Goal: Check status: Check status

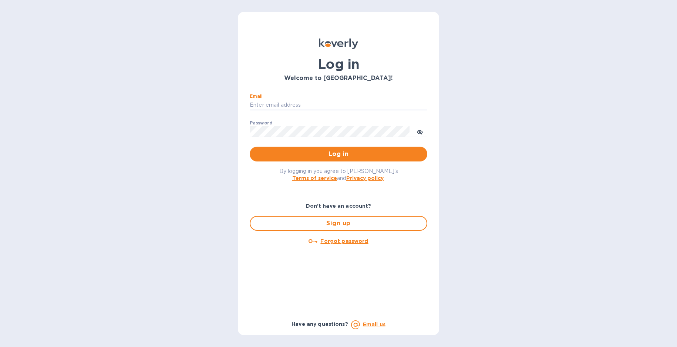
type input "Kayne@merchantsofthirst.com"
click at [338, 154] on button "Log in" at bounding box center [339, 153] width 178 height 15
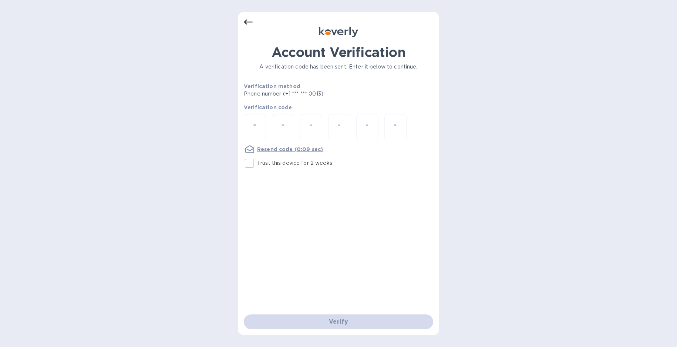
click at [248, 125] on div at bounding box center [255, 127] width 22 height 26
type input "2"
type input "4"
type input "9"
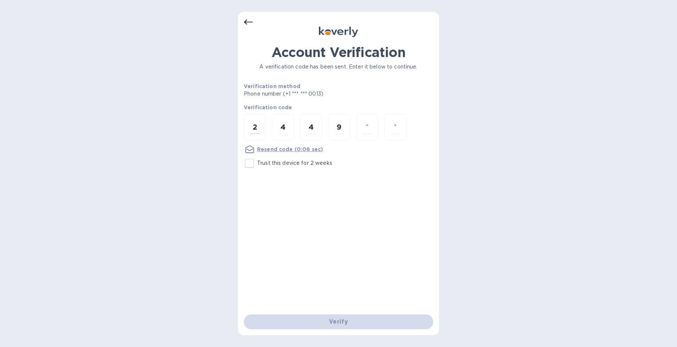
type input "0"
type input "9"
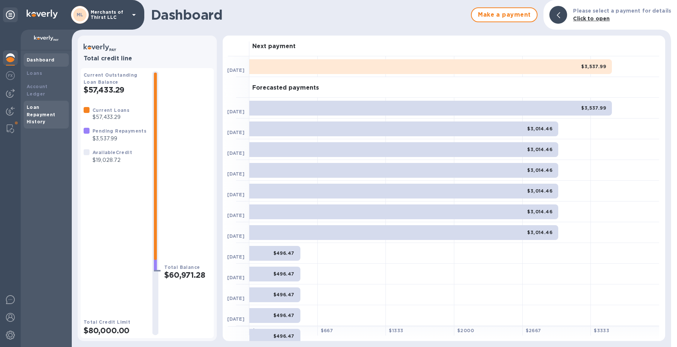
click at [40, 104] on div "Loan Repayment History" at bounding box center [46, 115] width 39 height 22
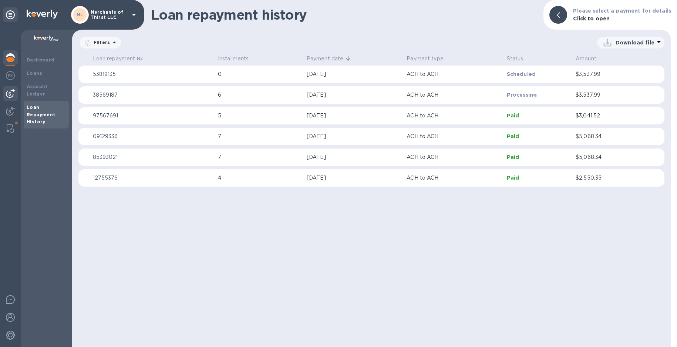
click at [14, 94] on img at bounding box center [10, 93] width 9 height 9
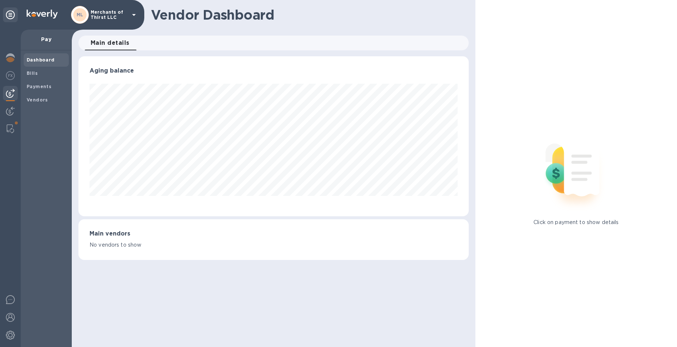
scroll to position [160, 390]
click at [35, 87] on b "Payments" at bounding box center [39, 87] width 25 height 6
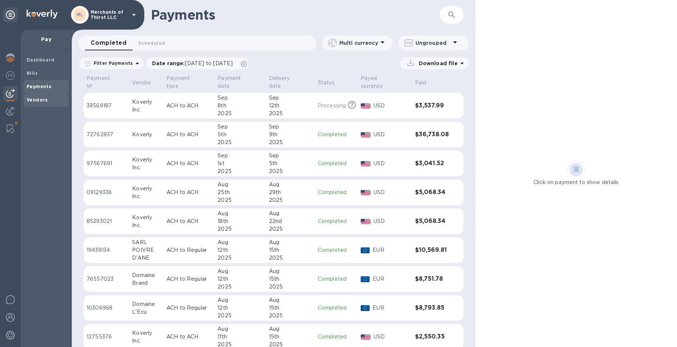
click at [37, 99] on b "Vendors" at bounding box center [37, 100] width 21 height 6
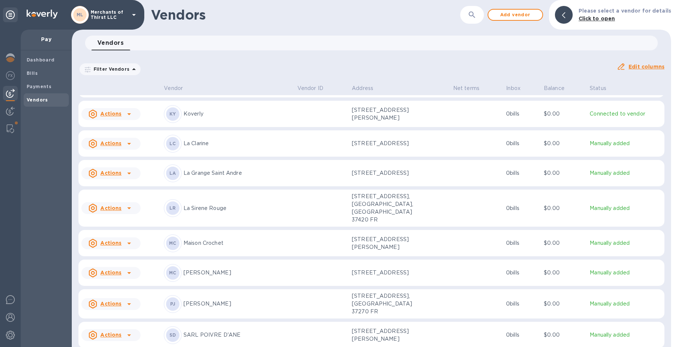
scroll to position [397, 0]
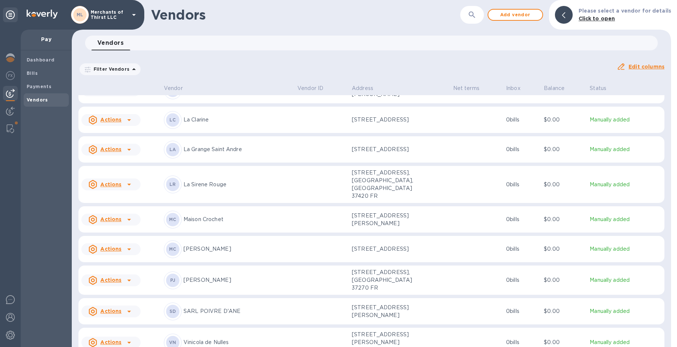
click at [236, 298] on td "SD SARL POIVRE D'ANE" at bounding box center [228, 311] width 134 height 27
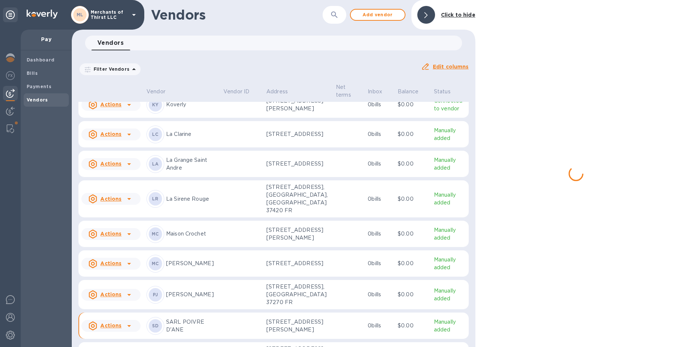
click at [234, 247] on td at bounding box center [241, 233] width 43 height 27
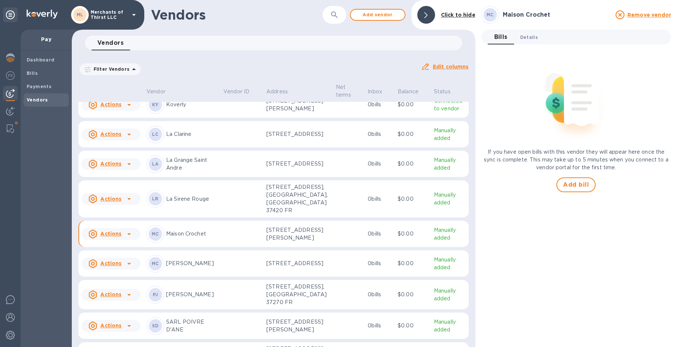
click at [525, 38] on span "Details 0" at bounding box center [529, 37] width 18 height 8
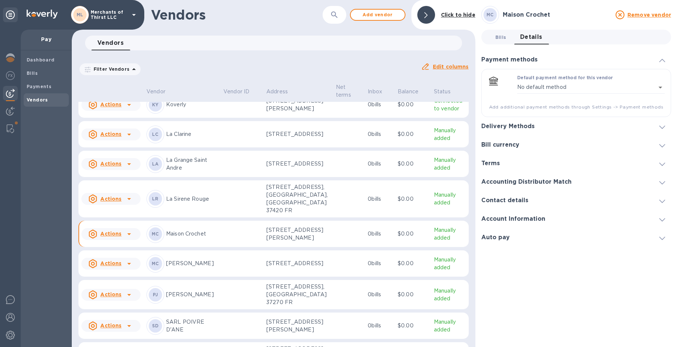
click at [505, 36] on span "Bills 0" at bounding box center [500, 37] width 11 height 8
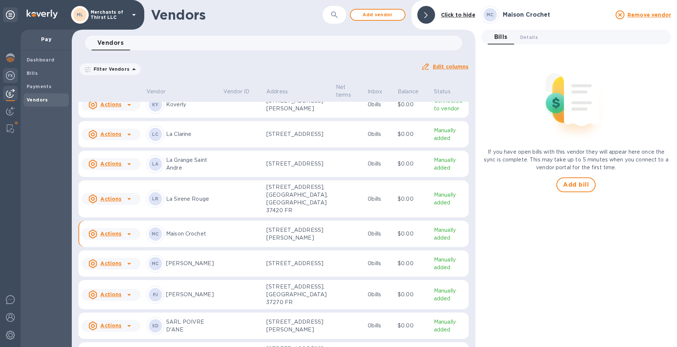
click at [7, 74] on img at bounding box center [10, 75] width 9 height 9
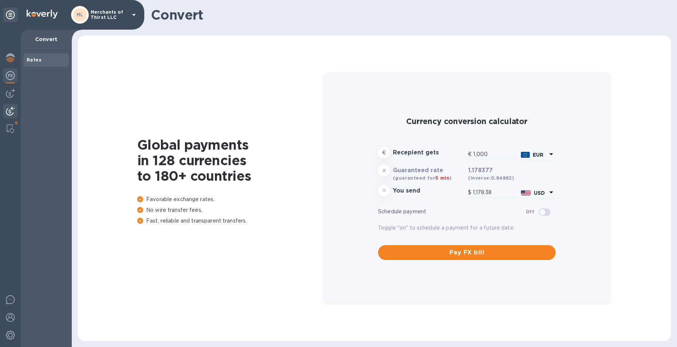
click at [3, 104] on div at bounding box center [10, 112] width 15 height 16
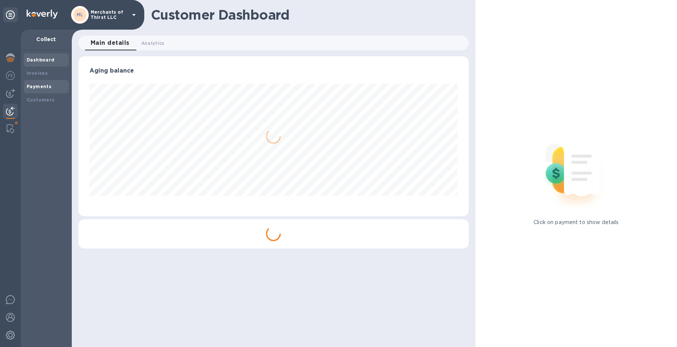
scroll to position [160, 387]
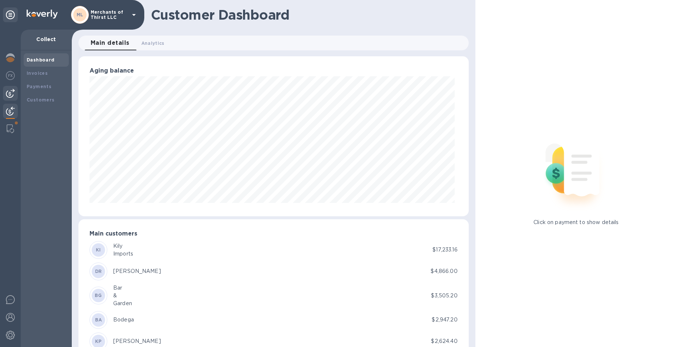
click at [6, 92] on img at bounding box center [10, 93] width 9 height 9
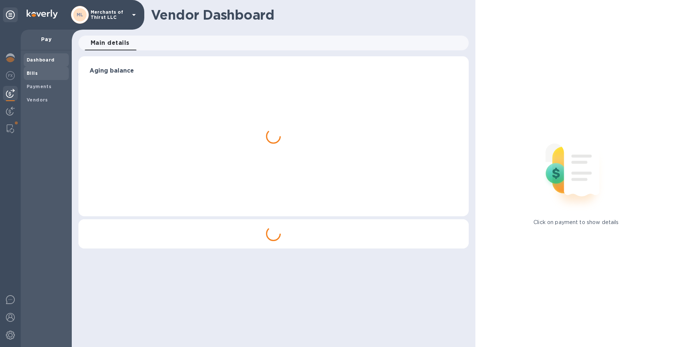
click at [30, 74] on b "Bills" at bounding box center [32, 73] width 11 height 6
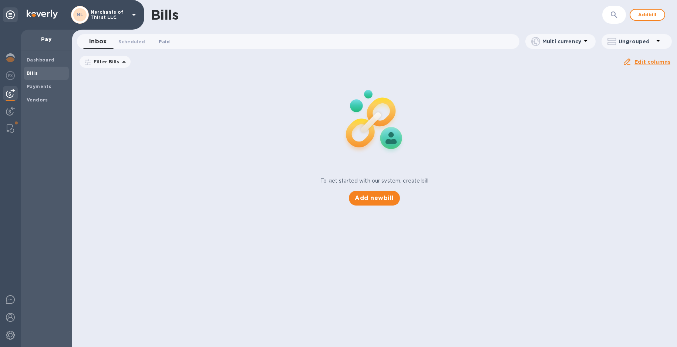
click at [173, 36] on button "Paid 0" at bounding box center [164, 41] width 27 height 15
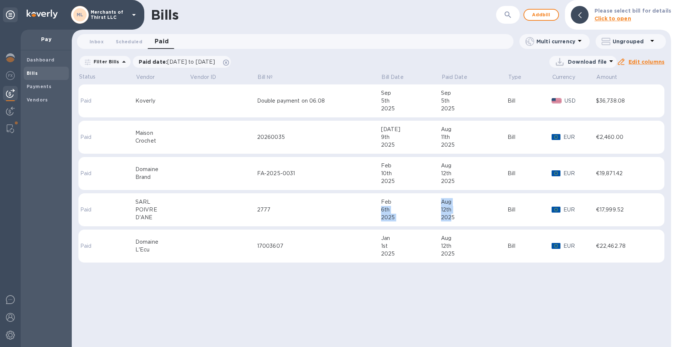
drag, startPoint x: 439, startPoint y: 202, endPoint x: 450, endPoint y: 216, distance: 17.9
click at [450, 216] on tr "Paid SARL POIVRE D'ANE [DATE] [DATE] 2025 Bill EUR €17,999.52" at bounding box center [371, 209] width 586 height 33
